Goal: Information Seeking & Learning: Find specific fact

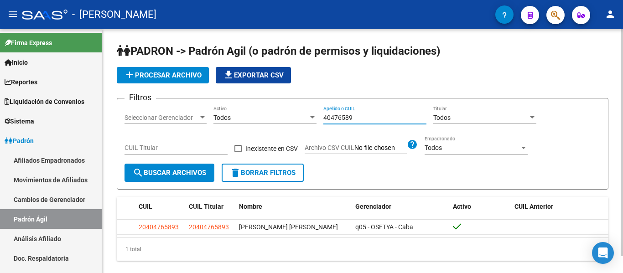
drag, startPoint x: 0, startPoint y: 0, endPoint x: 263, endPoint y: 112, distance: 285.9
click at [263, 112] on div "Filtros Seleccionar Gerenciador Seleccionar Gerenciador Todos Activo 40476589 A…" at bounding box center [362, 135] width 476 height 58
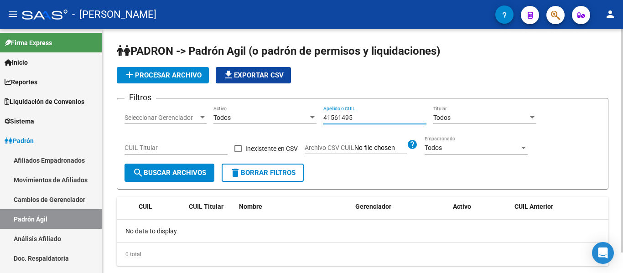
drag, startPoint x: 371, startPoint y: 119, endPoint x: 296, endPoint y: 116, distance: 75.7
click at [296, 116] on div "Filtros Seleccionar Gerenciador Seleccionar Gerenciador Todos Activo 41561495 A…" at bounding box center [362, 135] width 476 height 58
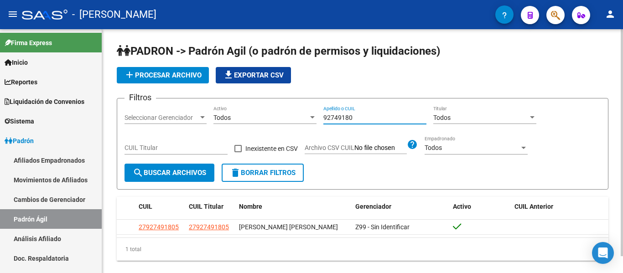
drag, startPoint x: 367, startPoint y: 117, endPoint x: 314, endPoint y: 116, distance: 53.8
click at [314, 116] on div "Filtros Seleccionar Gerenciador Seleccionar Gerenciador Todos Activo 92749180 A…" at bounding box center [362, 135] width 476 height 58
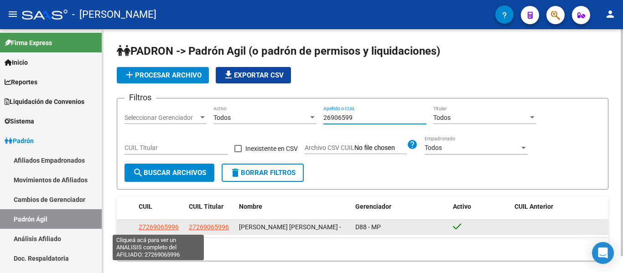
type input "26906599"
click at [171, 223] on span "27269065996" at bounding box center [159, 226] width 40 height 7
type textarea "27269065996"
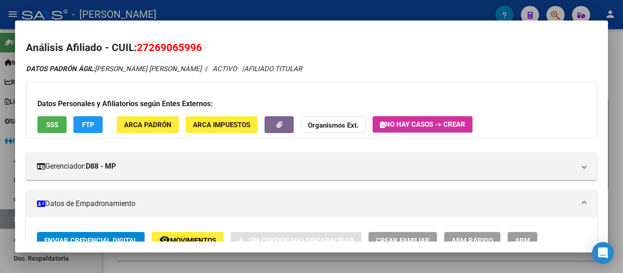
drag, startPoint x: 136, startPoint y: 46, endPoint x: 200, endPoint y: 52, distance: 64.1
click at [200, 52] on h2 "Análisis Afiliado - CUIL: 27269065996" at bounding box center [311, 47] width 571 height 15
copy span "27269065996"
click at [140, 50] on span "27269065996" at bounding box center [169, 47] width 65 height 12
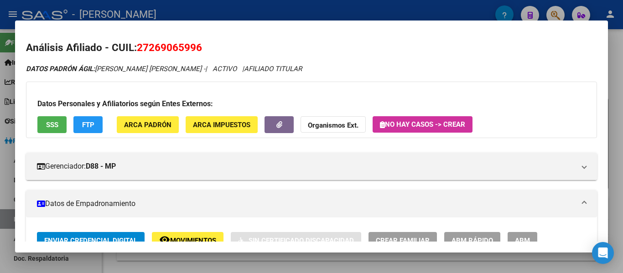
drag, startPoint x: 139, startPoint y: 44, endPoint x: 200, endPoint y: 43, distance: 60.6
click at [200, 43] on span "27269065996" at bounding box center [169, 47] width 65 height 12
copy span "27269065996"
click at [238, 3] on div at bounding box center [311, 136] width 623 height 273
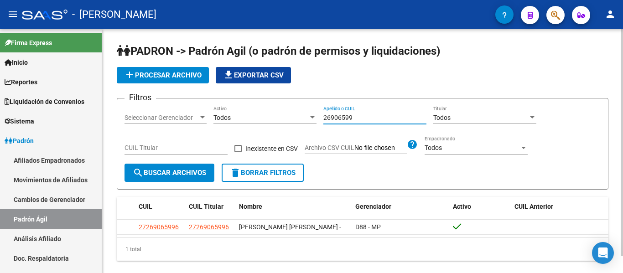
drag, startPoint x: 364, startPoint y: 119, endPoint x: 287, endPoint y: 103, distance: 78.3
click at [287, 103] on form "Filtros Seleccionar Gerenciador Seleccionar Gerenciador Todos Activo 26906599 A…" at bounding box center [362, 144] width 491 height 92
drag, startPoint x: 362, startPoint y: 114, endPoint x: 285, endPoint y: 114, distance: 76.6
click at [285, 114] on div "Filtros Seleccionar Gerenciador Seleccionar Gerenciador Todos Activo 44160163 A…" at bounding box center [362, 135] width 476 height 58
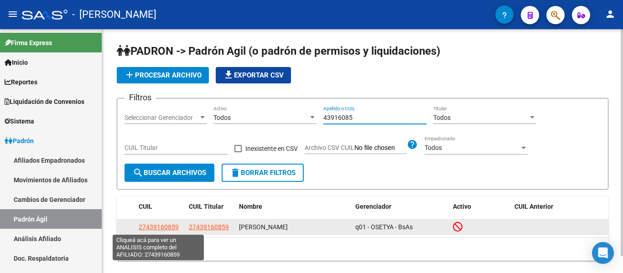
type input "43916085"
click at [173, 224] on span "27439160859" at bounding box center [159, 226] width 40 height 7
type textarea "27439160859"
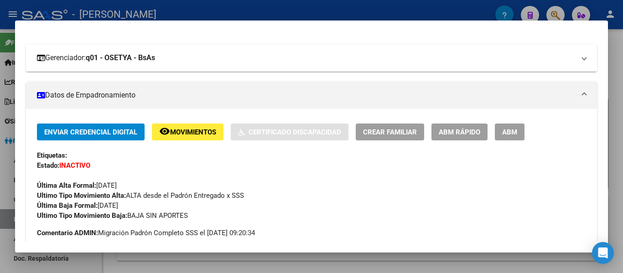
scroll to position [137, 0]
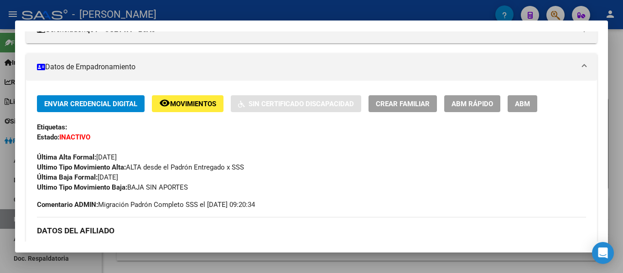
click at [242, 13] on div at bounding box center [311, 136] width 623 height 273
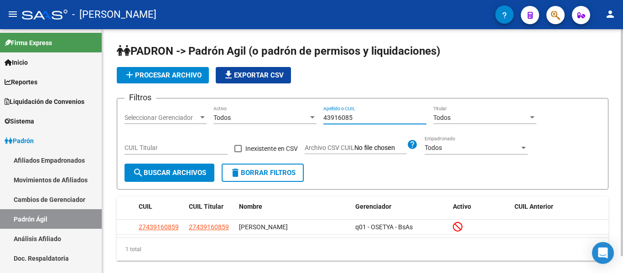
drag, startPoint x: 369, startPoint y: 118, endPoint x: 294, endPoint y: 110, distance: 76.1
click at [294, 110] on div "Filtros Seleccionar Gerenciador Seleccionar Gerenciador Todos Activo 43916085 A…" at bounding box center [362, 135] width 476 height 58
drag, startPoint x: 367, startPoint y: 117, endPoint x: 297, endPoint y: 111, distance: 70.0
click at [297, 111] on div "Filtros Seleccionar Gerenciador Seleccionar Gerenciador Todos Activo 43921595 A…" at bounding box center [362, 135] width 476 height 58
drag, startPoint x: 361, startPoint y: 114, endPoint x: 320, endPoint y: 116, distance: 40.6
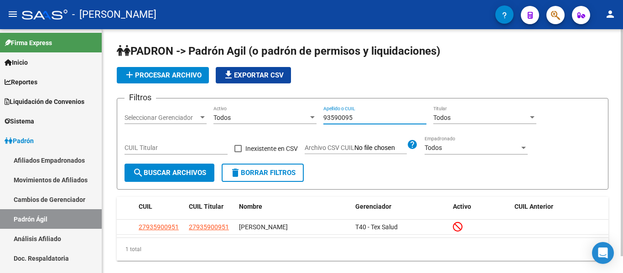
click at [320, 116] on div "Filtros Seleccionar Gerenciador Seleccionar Gerenciador Todos Activo 93590095 A…" at bounding box center [362, 135] width 476 height 58
drag, startPoint x: 363, startPoint y: 118, endPoint x: 297, endPoint y: 115, distance: 66.2
click at [297, 115] on div "Filtros Seleccionar Gerenciador Seleccionar Gerenciador Todos Activo 34305783 A…" at bounding box center [362, 135] width 476 height 58
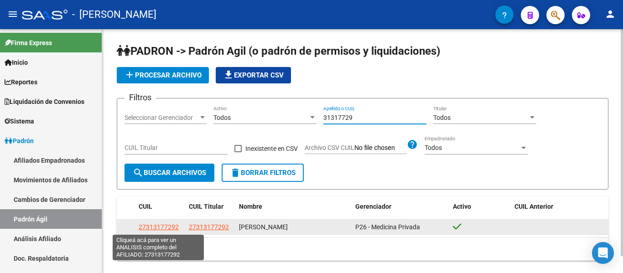
type input "31317729"
click at [166, 227] on span "27313177292" at bounding box center [159, 226] width 40 height 7
type textarea "27313177292"
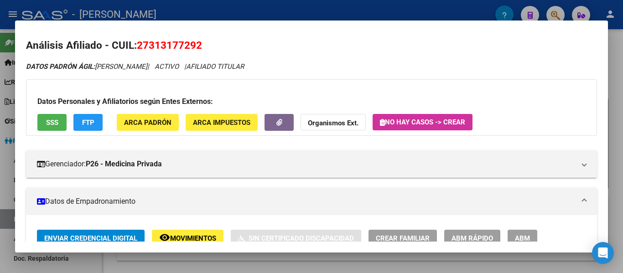
scroll to position [0, 0]
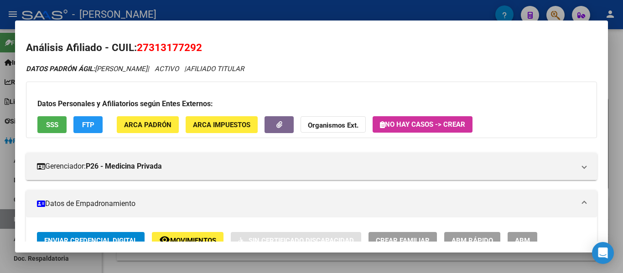
click at [320, 12] on div at bounding box center [311, 136] width 623 height 273
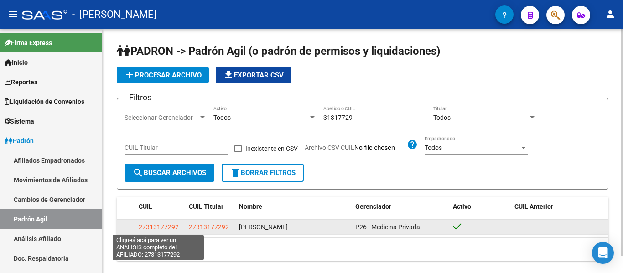
click at [170, 226] on span "27313177292" at bounding box center [159, 226] width 40 height 7
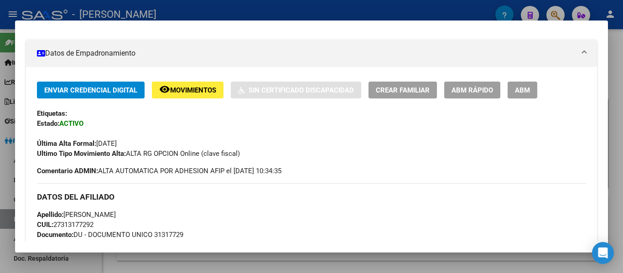
scroll to position [119, 0]
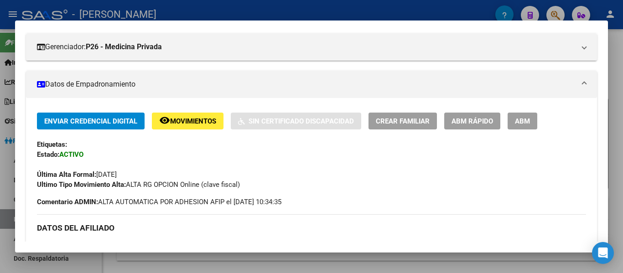
click at [227, 10] on div at bounding box center [311, 136] width 623 height 273
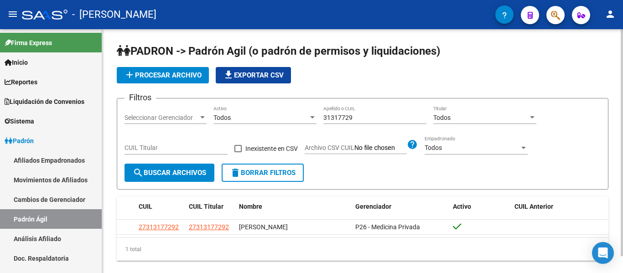
drag, startPoint x: 321, startPoint y: 116, endPoint x: 338, endPoint y: 119, distance: 17.7
click at [321, 116] on app-bool-drop-down "Todos Activo" at bounding box center [268, 117] width 110 height 7
drag, startPoint x: 364, startPoint y: 119, endPoint x: 322, endPoint y: 120, distance: 42.0
click at [322, 120] on div "Filtros Seleccionar Gerenciador Seleccionar Gerenciador Todos Activo 31317729 A…" at bounding box center [362, 135] width 476 height 58
type input "1"
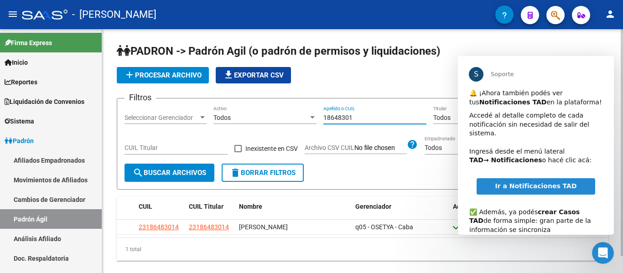
scroll to position [0, 0]
click at [594, 70] on span "Cerrar" at bounding box center [597, 72] width 33 height 33
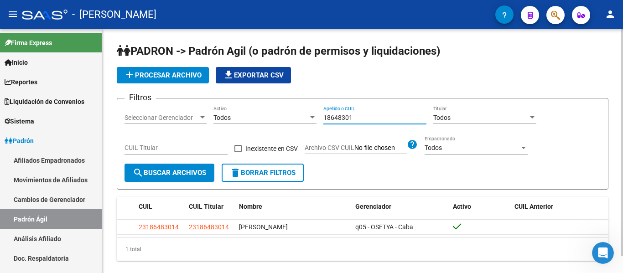
drag, startPoint x: 356, startPoint y: 117, endPoint x: 290, endPoint y: 114, distance: 65.7
click at [290, 114] on div "Filtros Seleccionar Gerenciador Seleccionar Gerenciador Todos Activo 18648301 A…" at bounding box center [362, 135] width 476 height 58
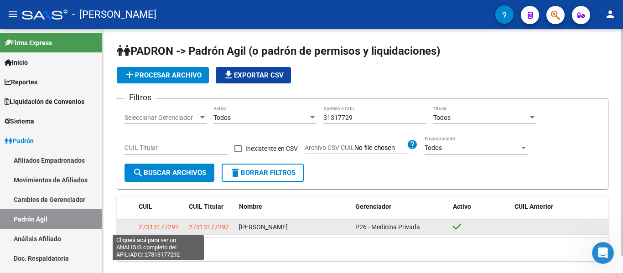
click at [157, 226] on span "27313177292" at bounding box center [159, 226] width 40 height 7
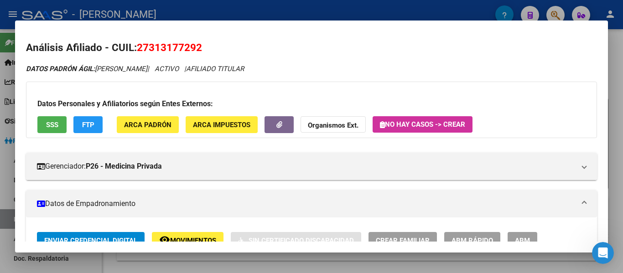
click at [264, 14] on div at bounding box center [311, 136] width 623 height 273
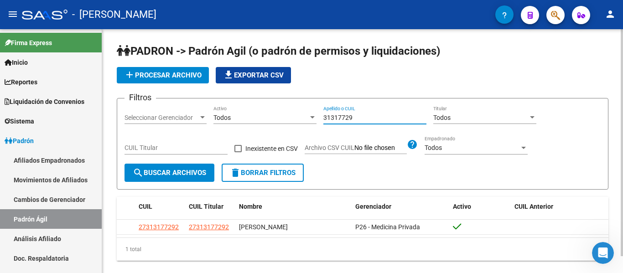
drag, startPoint x: 359, startPoint y: 118, endPoint x: 318, endPoint y: 114, distance: 41.1
click at [318, 114] on div "Filtros Seleccionar Gerenciador Seleccionar Gerenciador Todos Activo 31317729 A…" at bounding box center [362, 135] width 476 height 58
drag, startPoint x: 360, startPoint y: 117, endPoint x: 312, endPoint y: 117, distance: 48.3
click at [312, 117] on div "Filtros Seleccionar Gerenciador Seleccionar Gerenciador Todos Activo 59696149 A…" at bounding box center [362, 135] width 476 height 58
type input "41623006"
